Goal: Task Accomplishment & Management: Manage account settings

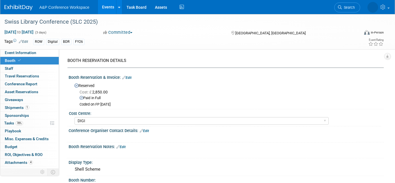
select select "DIGI"
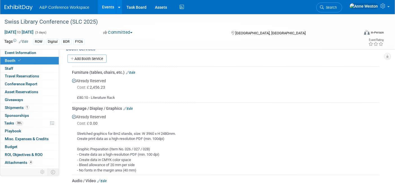
scroll to position [248, 0]
click at [337, 6] on span "Search" at bounding box center [330, 7] width 13 height 4
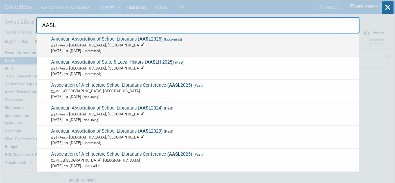
type input "AASL"
click at [68, 41] on span "American Association of School Librarians ( AASL 2025) (Upcoming) In-Person St.…" at bounding box center [203, 44] width 307 height 17
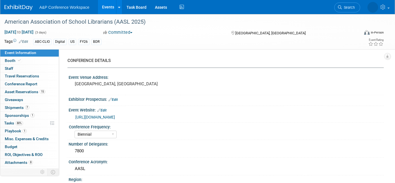
select select "Biennial"
select select "Level 1"
select select "In-Person Booth"
select select "Schools"
select select "Bloomsbury Digital Resources"
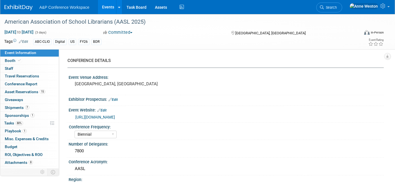
select select "[PERSON_NAME]"
select select "BDR Product Awareness and Trial Generation​"
click at [12, 59] on span "Booth" at bounding box center [13, 60] width 17 height 5
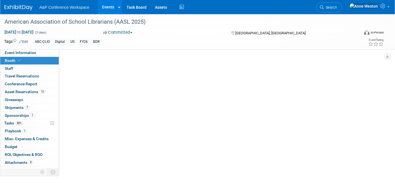
select select "CLDC - Digital/BDR"
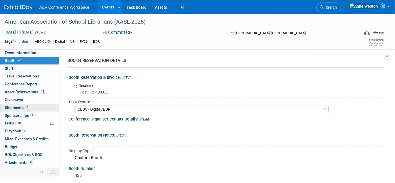
click at [23, 109] on span "Shipments 7" at bounding box center [17, 107] width 24 height 5
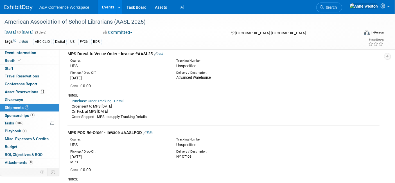
scroll to position [219, 0]
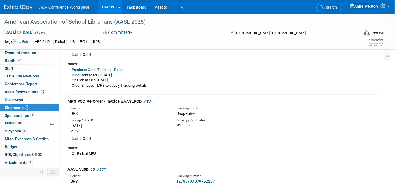
click at [150, 99] on link "Edit" at bounding box center [148, 101] width 9 height 4
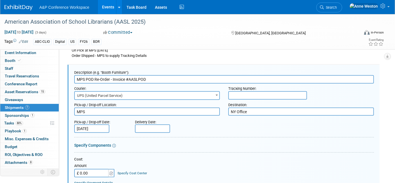
scroll to position [0, 0]
click at [231, 93] on input "text" at bounding box center [268, 95] width 79 height 8
paste input "1Z786Y0X0399783475"
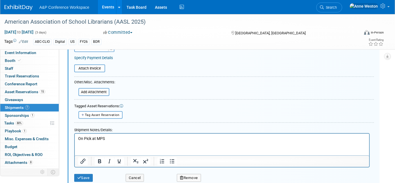
scroll to position [405, 0]
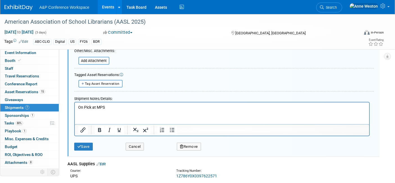
type input "1Z786Y0X0399783475"
drag, startPoint x: 111, startPoint y: 107, endPoint x: 76, endPoint y: 107, distance: 35.5
click at [76, 107] on html "On Pick at MPS" at bounding box center [222, 106] width 295 height 8
click at [85, 143] on button "Save" at bounding box center [83, 147] width 19 height 8
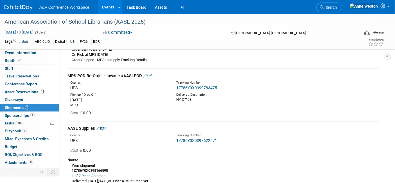
scroll to position [217, 0]
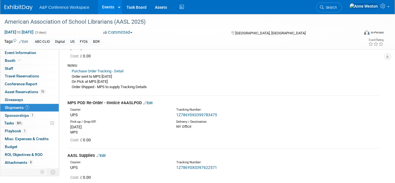
click at [203, 113] on link "1Z786Y0X0399783475" at bounding box center [196, 115] width 41 height 5
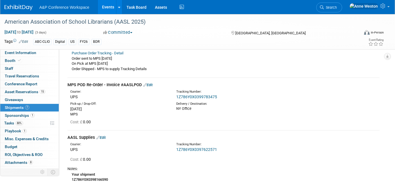
scroll to position [248, 0]
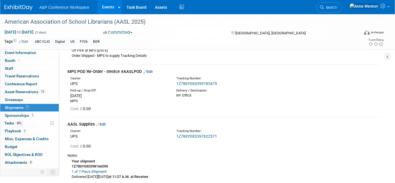
click at [149, 71] on link "Edit" at bounding box center [148, 72] width 9 height 4
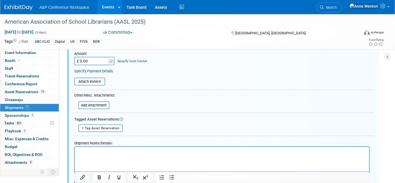
scroll to position [374, 0]
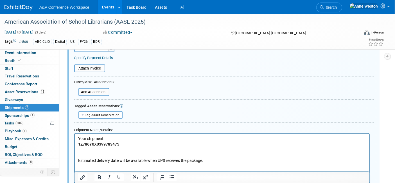
click at [84, 150] on p "Rich Text Area. Press ALT-0 for help." at bounding box center [222, 150] width 288 height 6
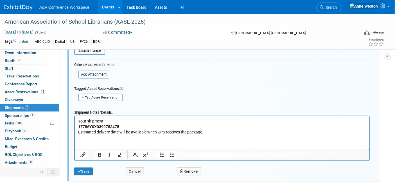
scroll to position [405, 0]
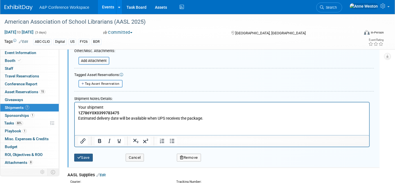
click at [80, 156] on icon "submit" at bounding box center [79, 158] width 4 height 4
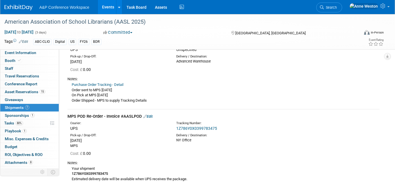
scroll to position [186, 0]
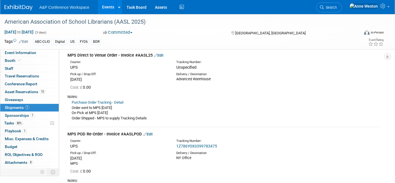
click at [84, 101] on link "Purchase Order Tracking - Detail" at bounding box center [98, 102] width 52 height 4
